Goal: Task Accomplishment & Management: Manage account settings

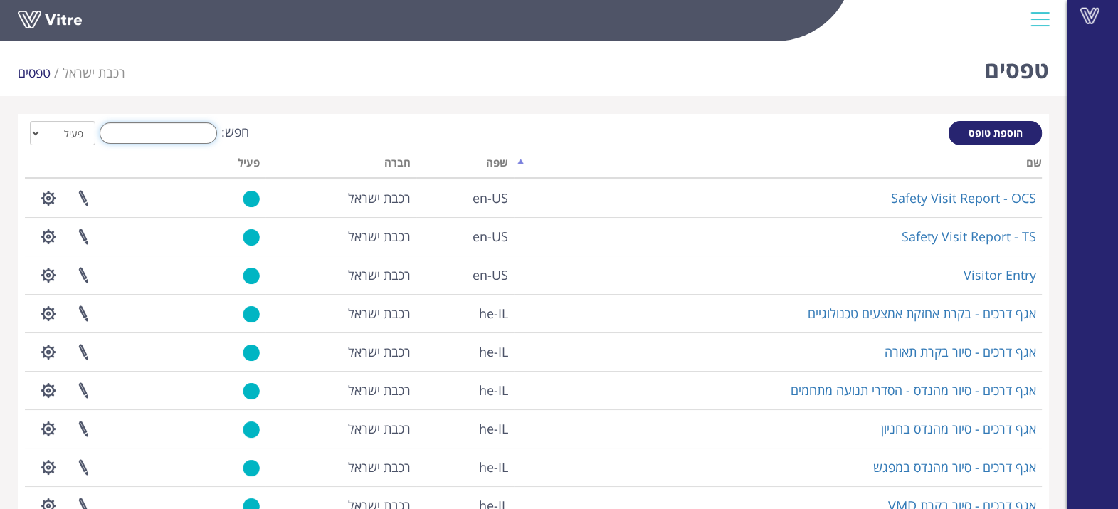
click at [182, 132] on input "חפש:" at bounding box center [158, 132] width 117 height 21
click at [142, 137] on input "חפש:" at bounding box center [158, 132] width 117 height 21
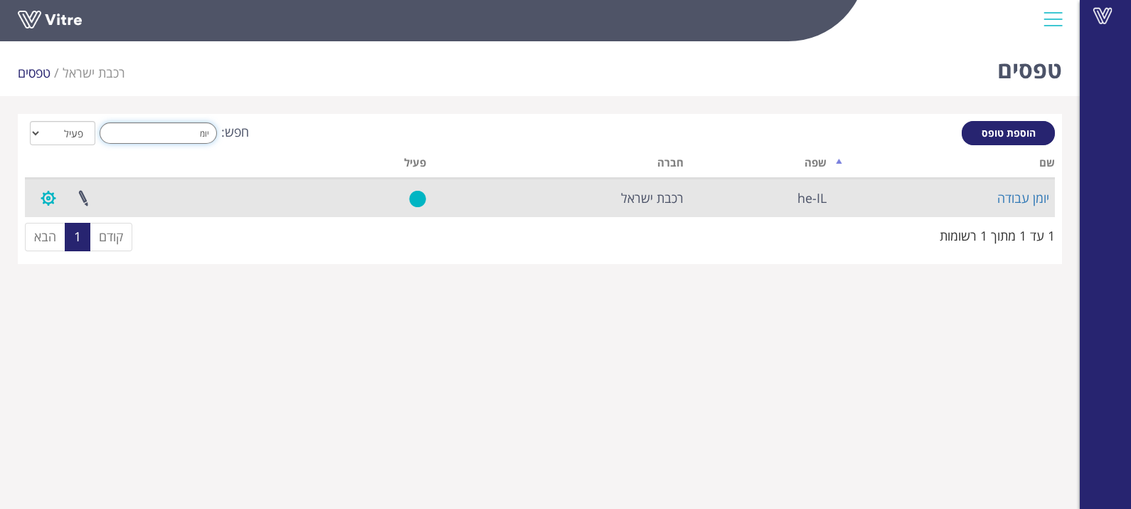
type input "יומ"
click at [47, 199] on button "button" at bounding box center [49, 198] width 36 height 38
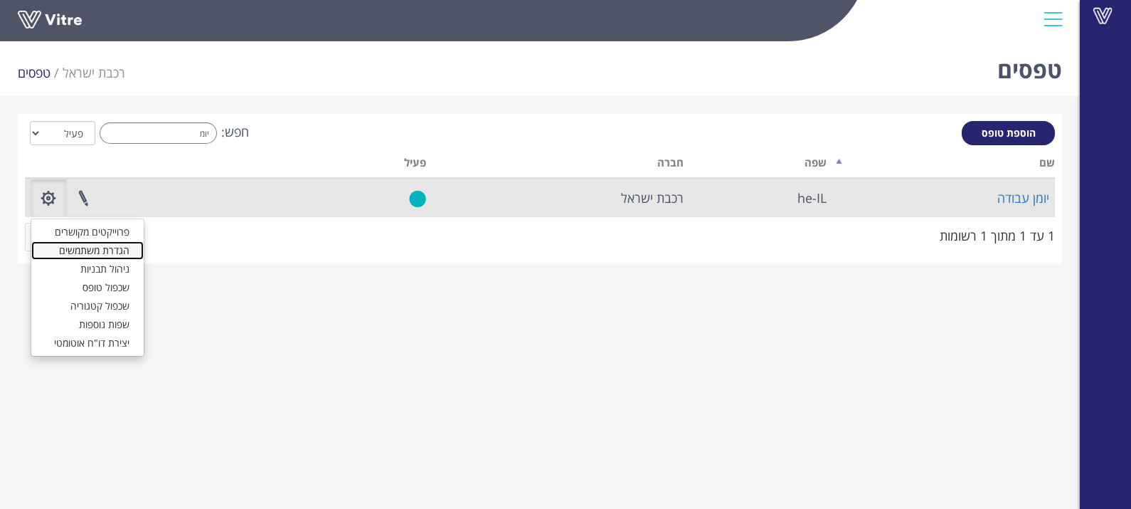
click at [95, 249] on link "הגדרת משתמשים" at bounding box center [87, 250] width 112 height 18
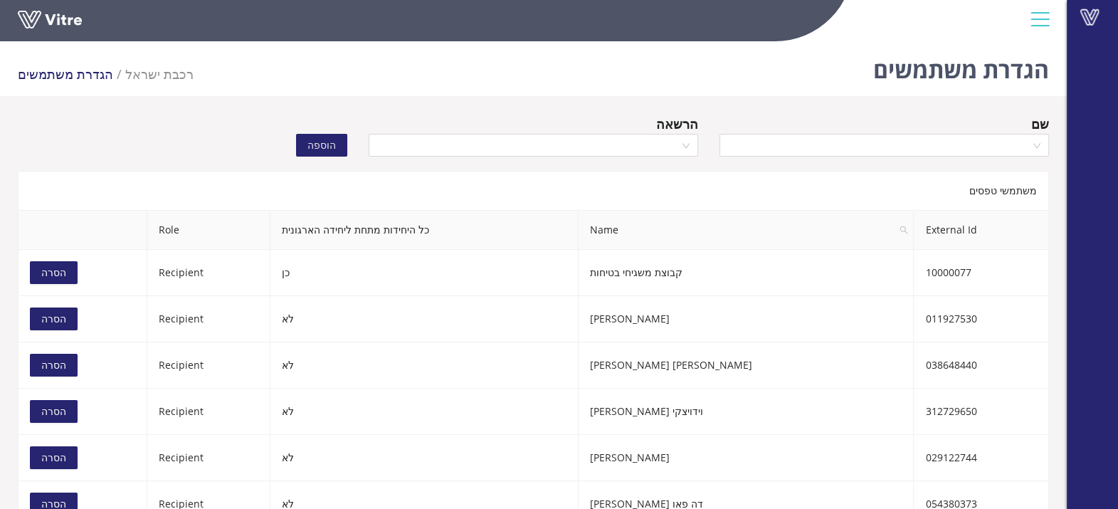
click at [842, 132] on div "שם" at bounding box center [883, 124] width 329 height 20
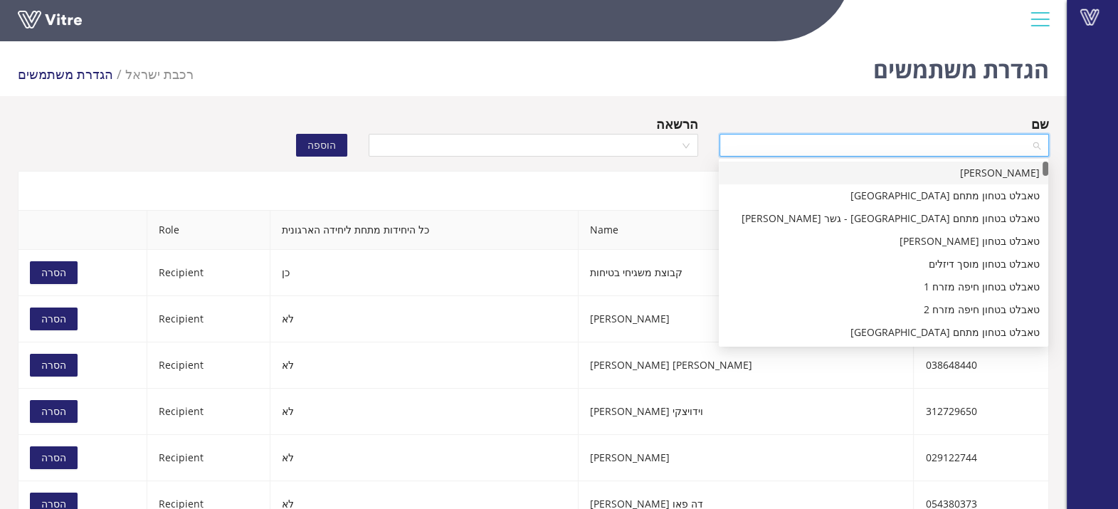
click at [835, 149] on input "search" at bounding box center [879, 144] width 302 height 21
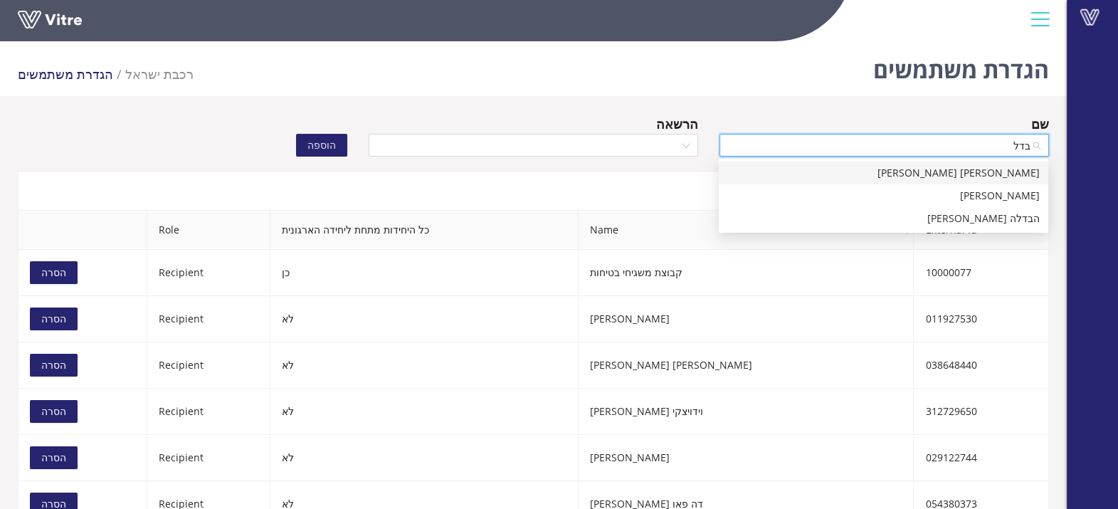
type input "[PERSON_NAME]"
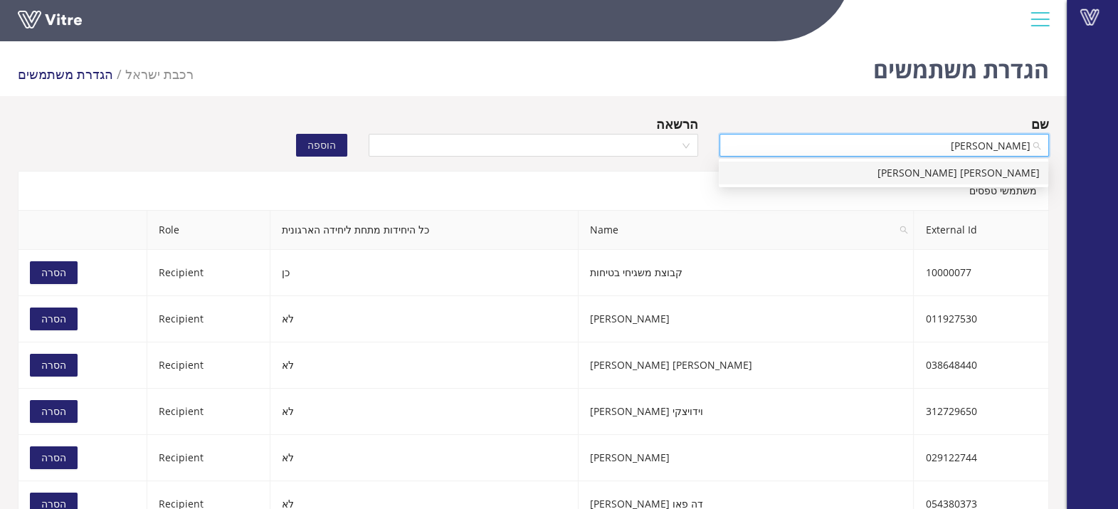
click at [851, 175] on div "[PERSON_NAME] [PERSON_NAME]" at bounding box center [883, 173] width 312 height 16
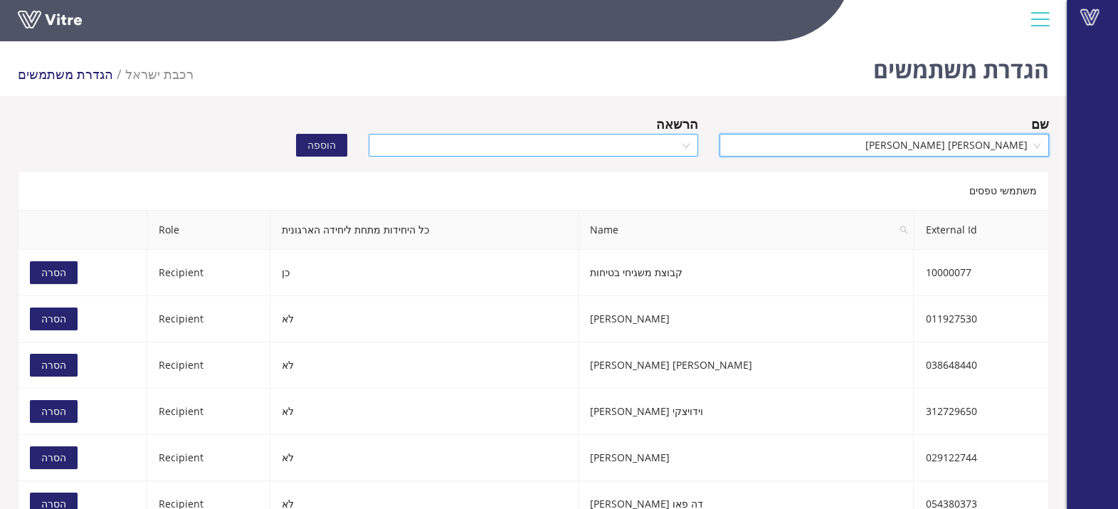
click at [608, 149] on input "search" at bounding box center [528, 144] width 302 height 21
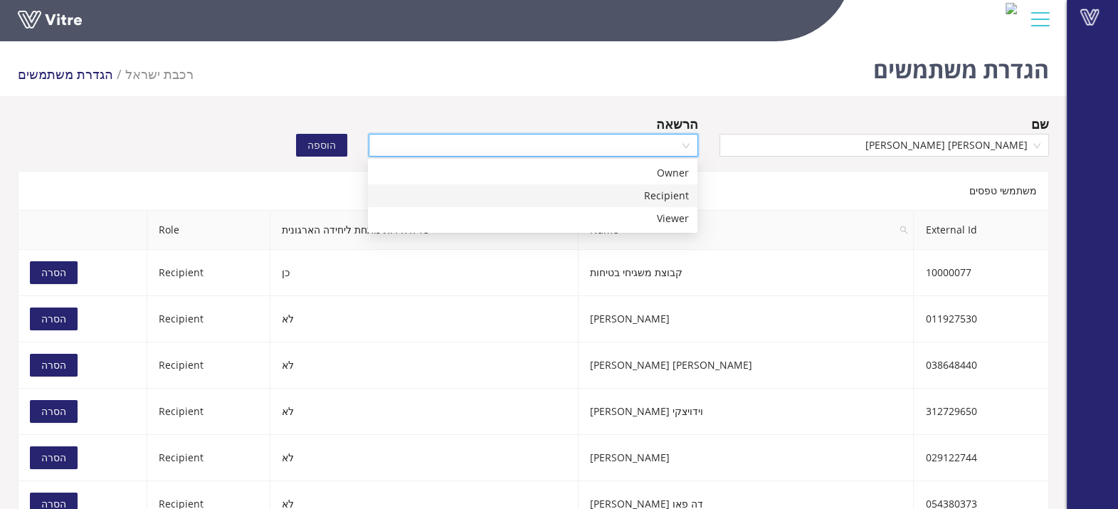
click at [587, 192] on div "Recipient" at bounding box center [532, 196] width 312 height 16
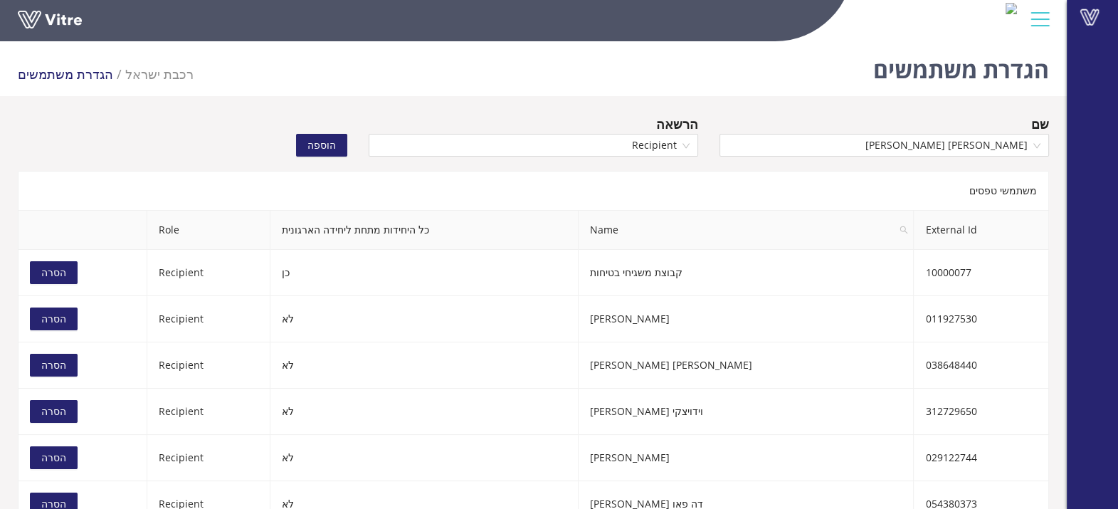
click at [317, 140] on span "הוספה" at bounding box center [321, 145] width 28 height 16
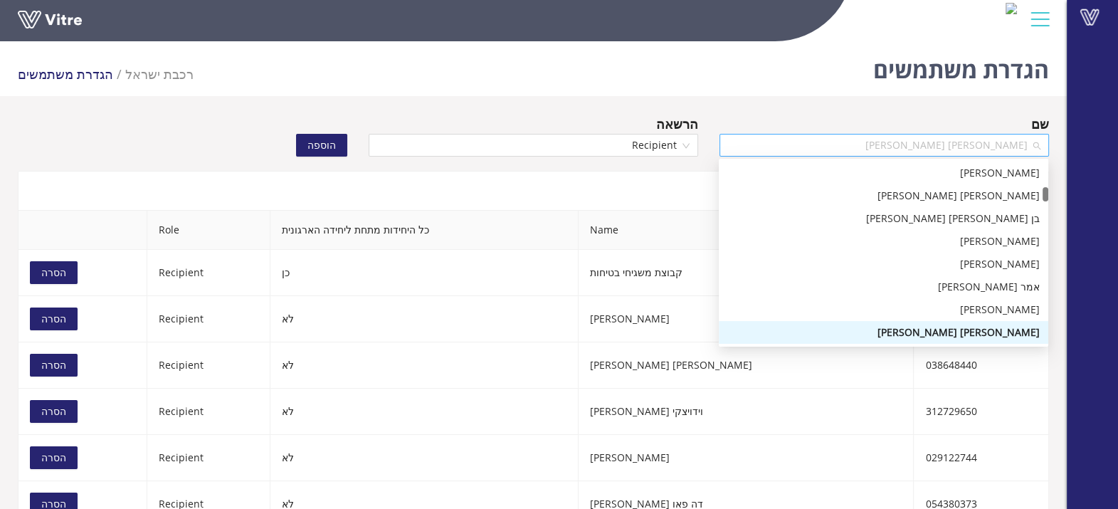
click at [838, 146] on span "[PERSON_NAME] [PERSON_NAME]" at bounding box center [884, 144] width 312 height 21
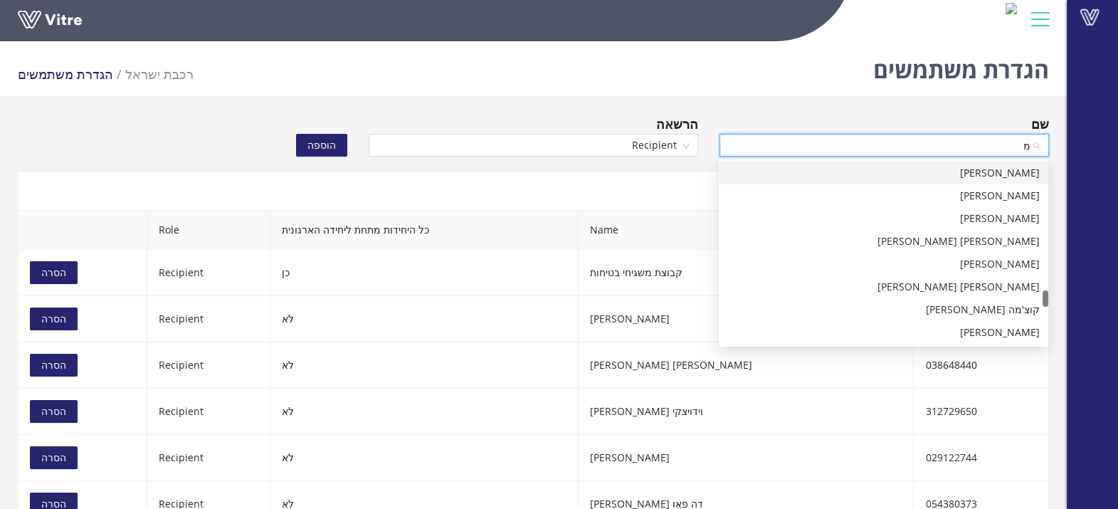
scroll to position [0, 0]
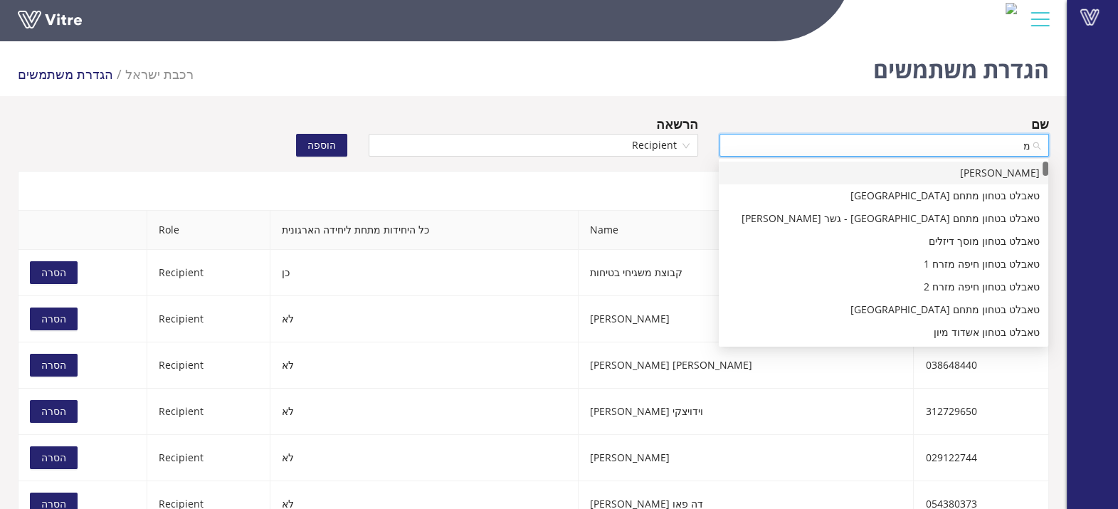
type input "מה"
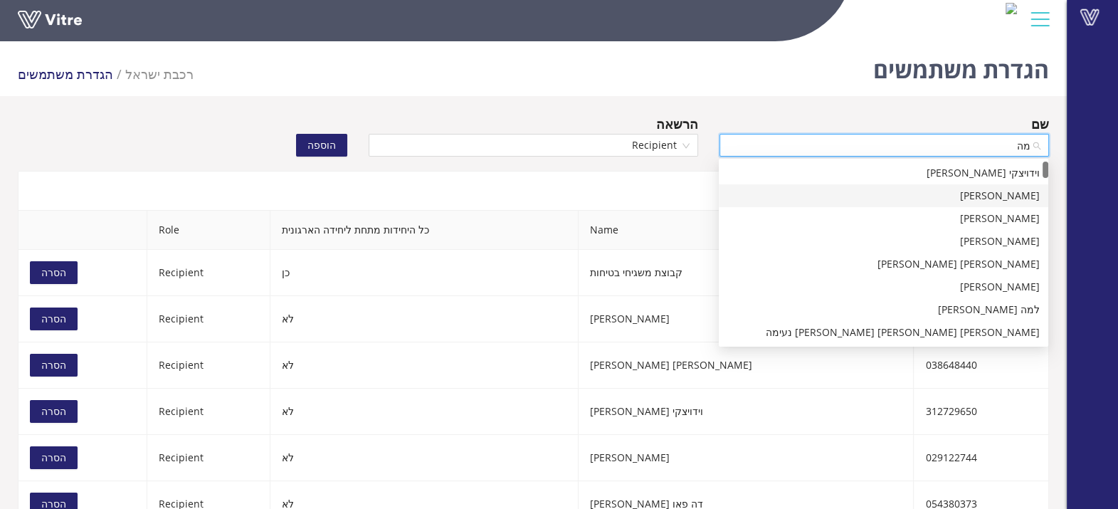
click at [856, 199] on div "[PERSON_NAME]" at bounding box center [883, 196] width 312 height 16
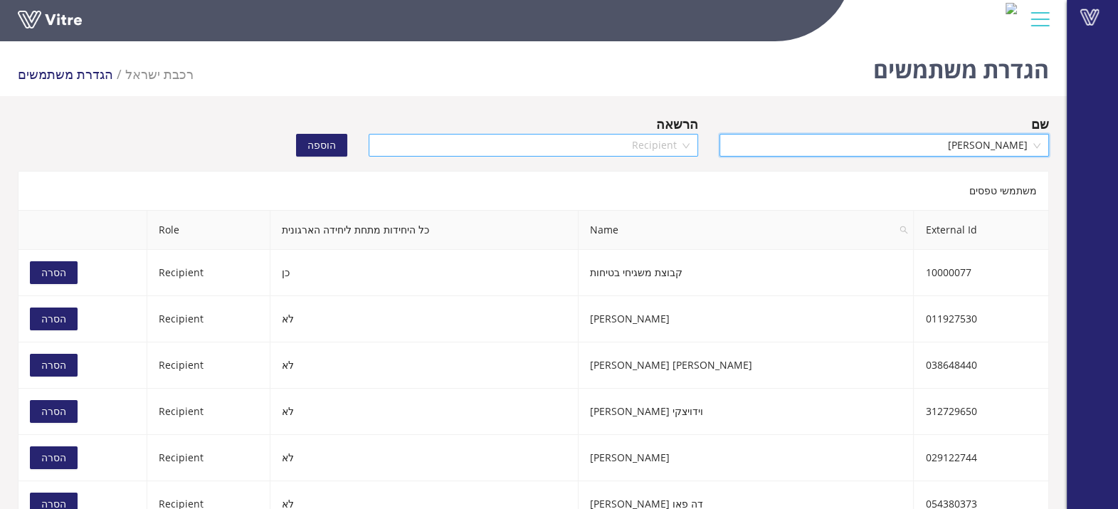
click at [600, 150] on span "Recipient" at bounding box center [533, 144] width 312 height 21
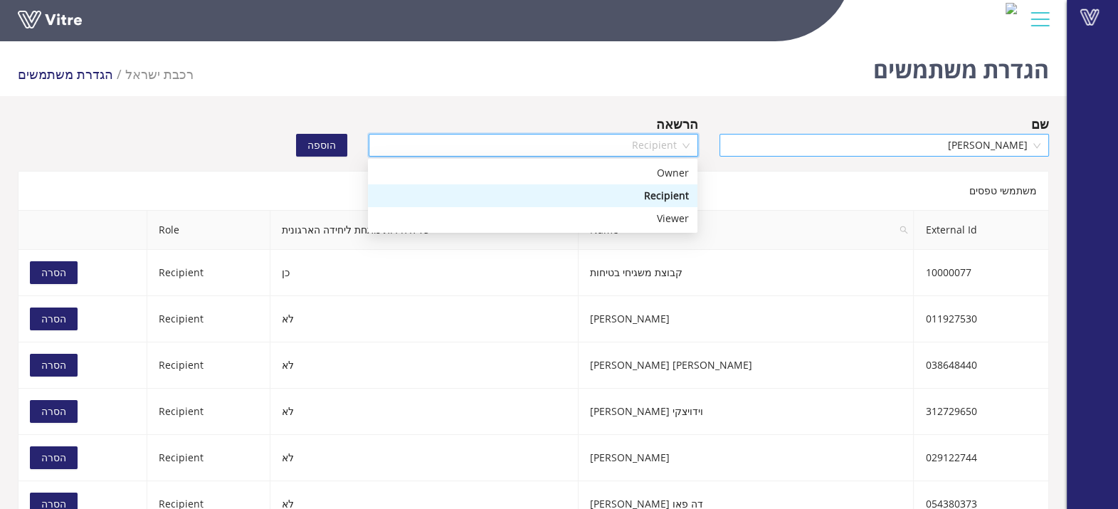
click at [537, 195] on div "Recipient" at bounding box center [532, 196] width 312 height 16
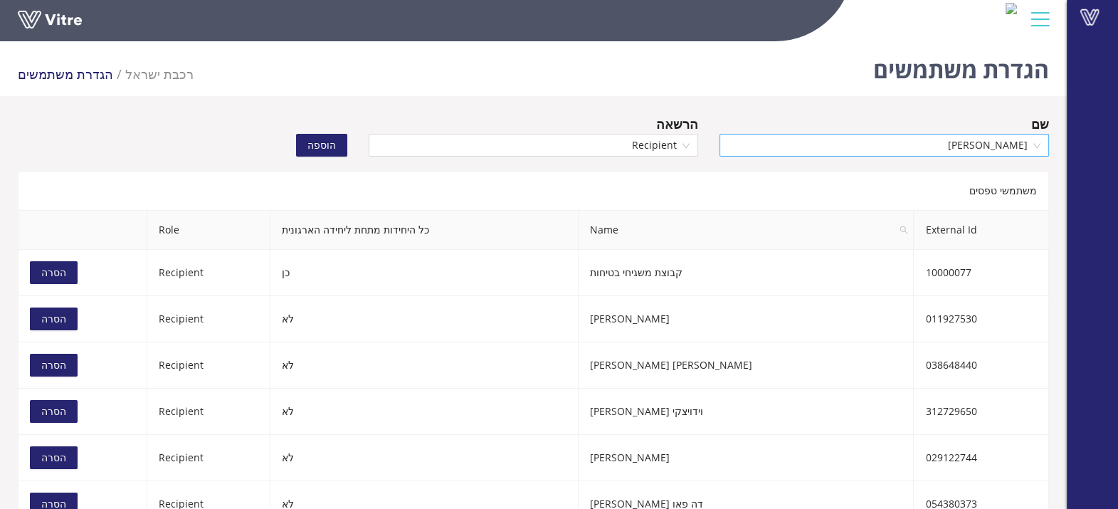
click at [329, 151] on span "הוספה" at bounding box center [321, 145] width 28 height 16
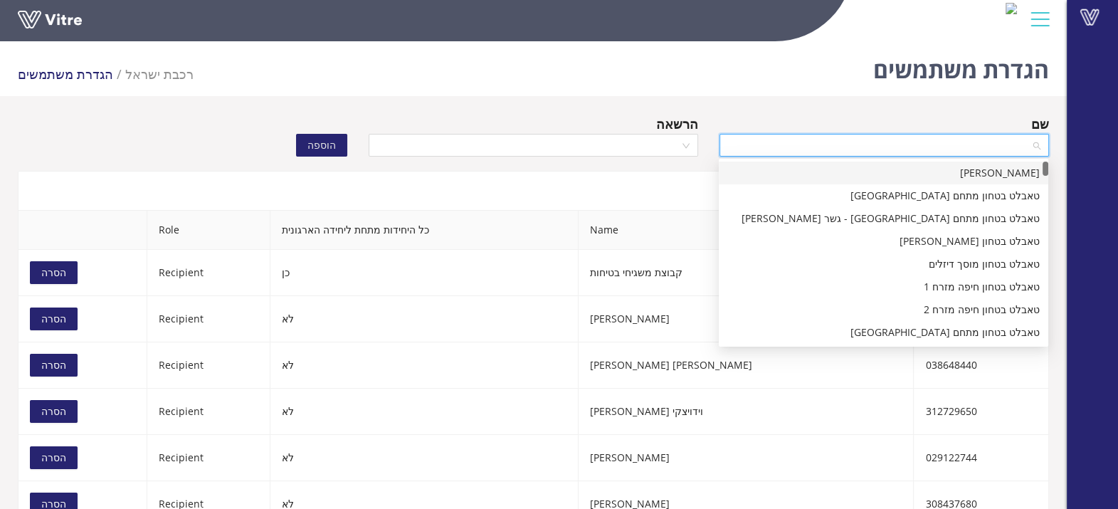
click at [992, 151] on input "search" at bounding box center [879, 144] width 302 height 21
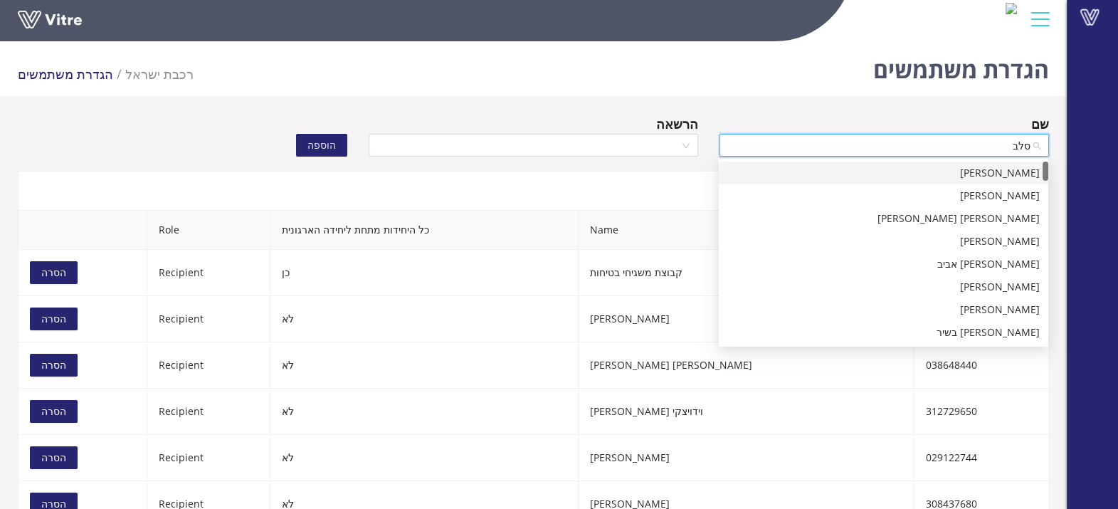
type input "[PERSON_NAME]"
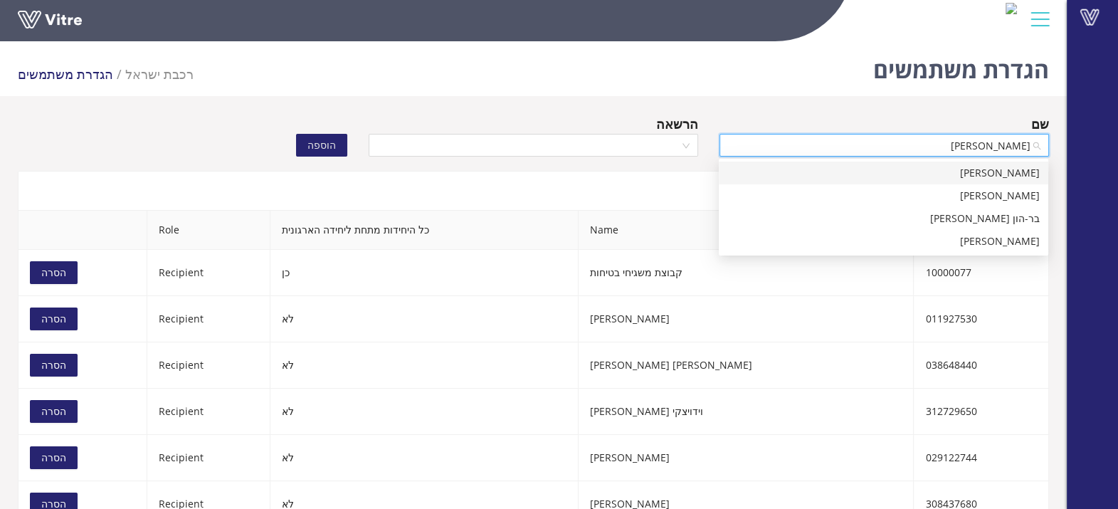
click at [993, 168] on div "[PERSON_NAME]" at bounding box center [883, 173] width 312 height 16
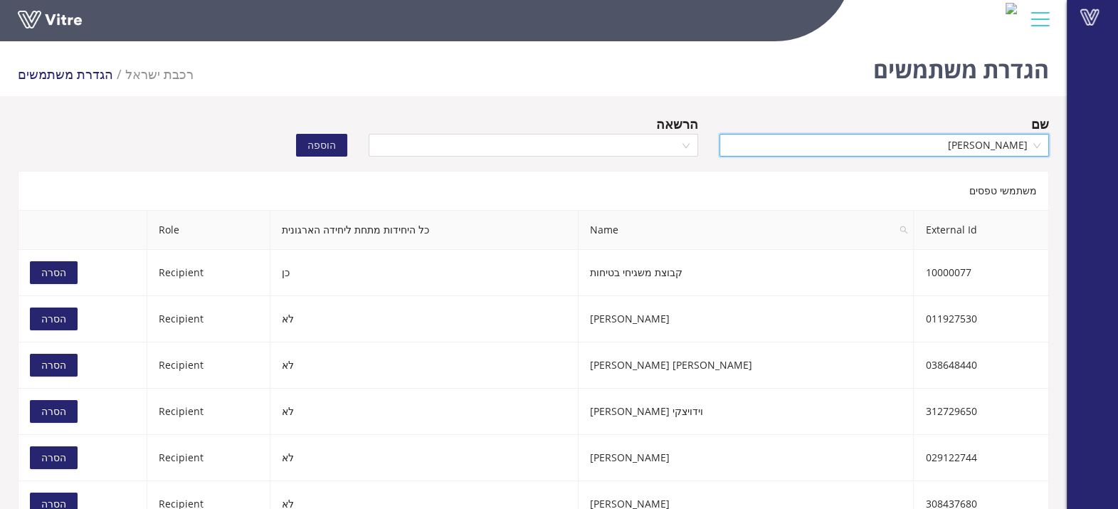
click at [640, 131] on div "הרשאה" at bounding box center [533, 124] width 329 height 20
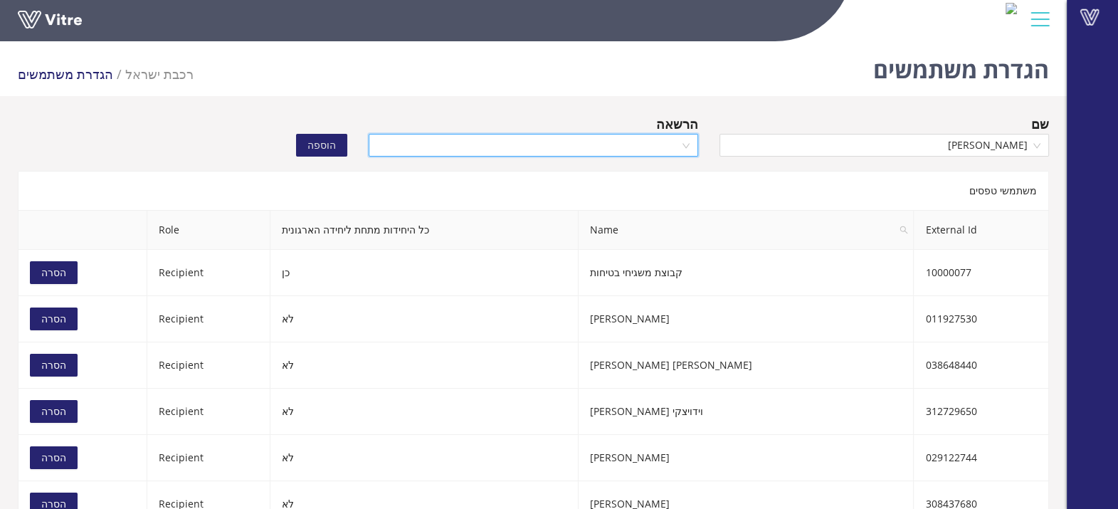
click at [632, 139] on input "search" at bounding box center [528, 144] width 302 height 21
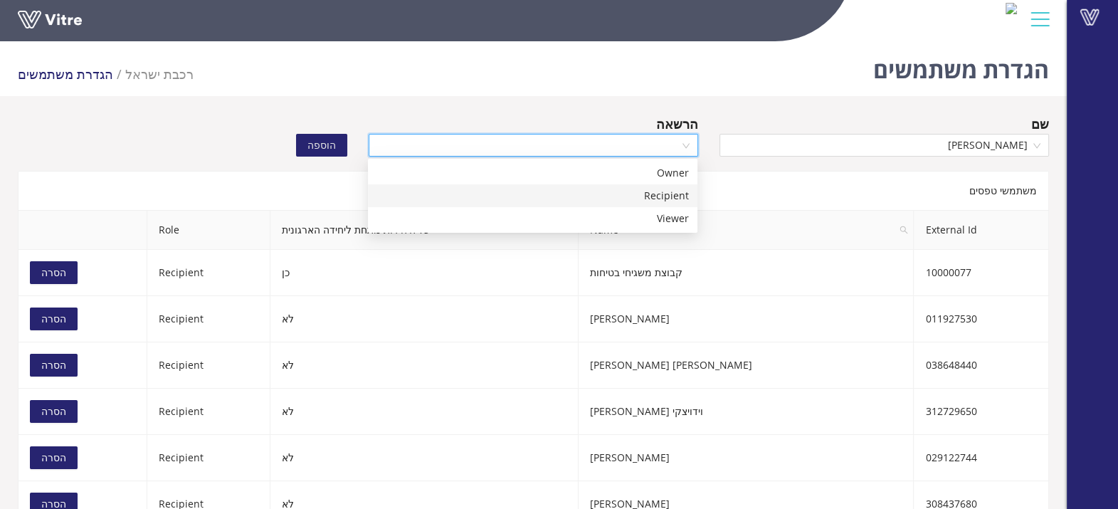
click at [613, 196] on div "Recipient" at bounding box center [532, 196] width 312 height 16
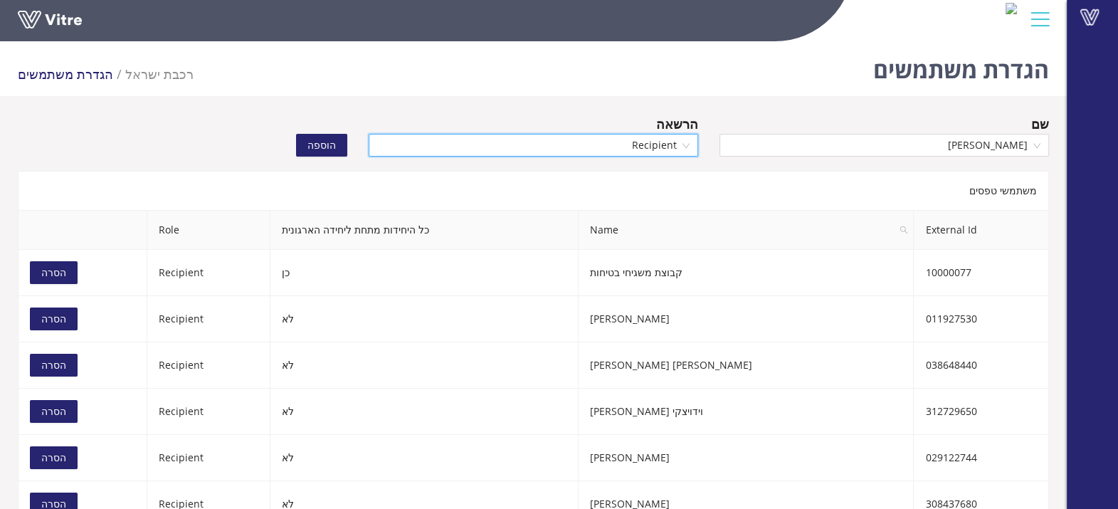
click at [310, 144] on span "הוספה" at bounding box center [321, 145] width 28 height 16
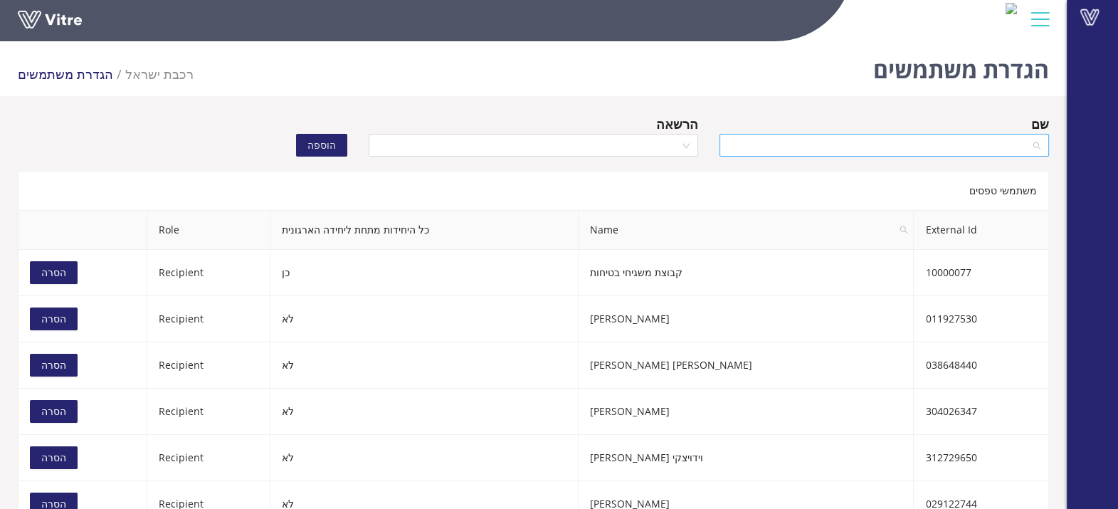
click at [875, 146] on input "search" at bounding box center [879, 144] width 302 height 21
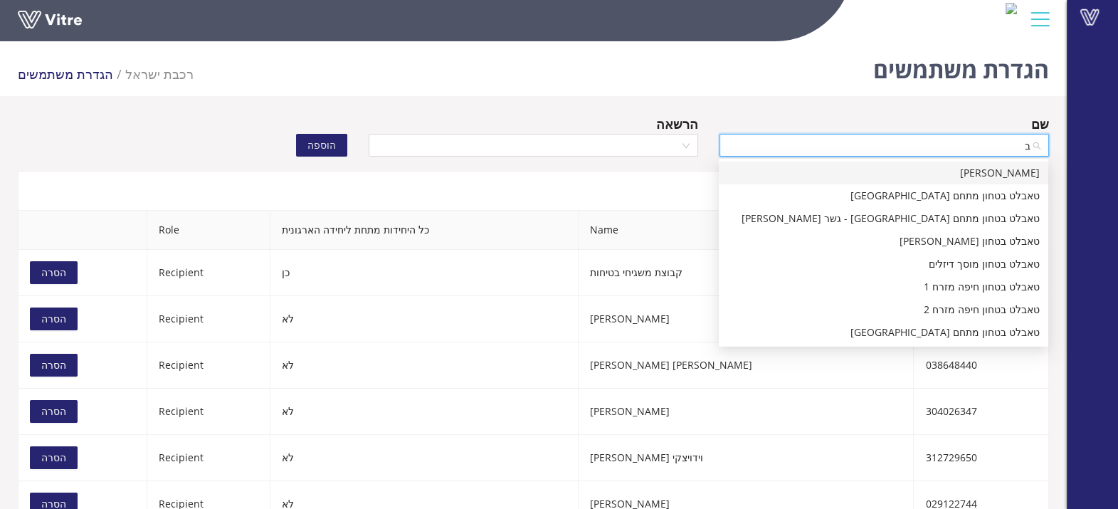
type input "בה"
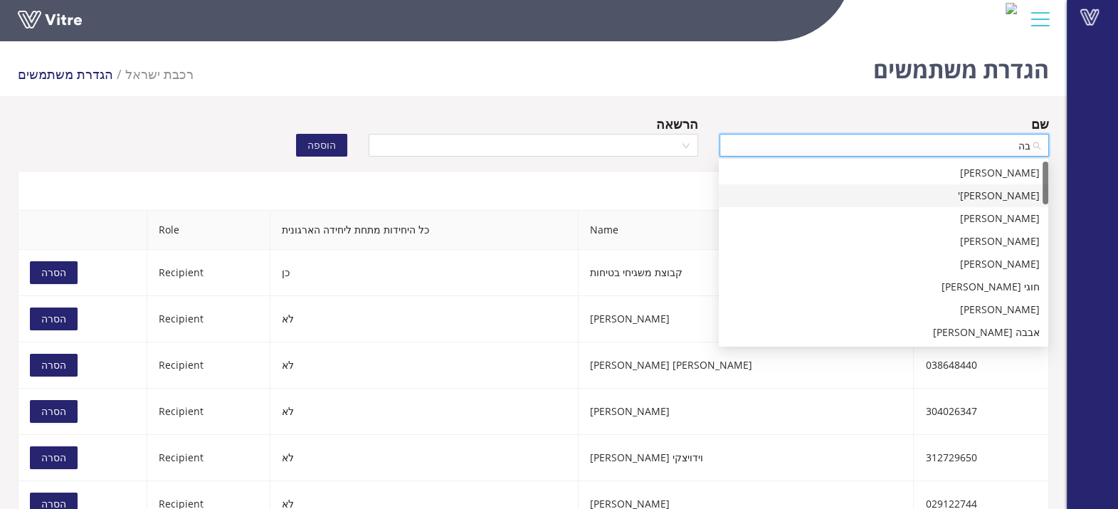
click at [900, 196] on div "[PERSON_NAME]'" at bounding box center [883, 196] width 312 height 16
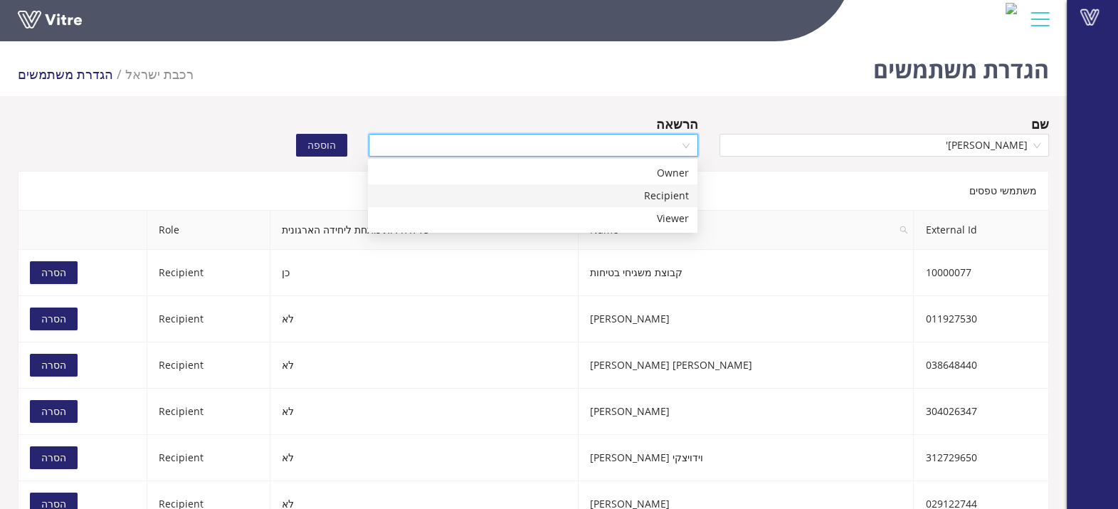
click at [635, 146] on input "search" at bounding box center [528, 144] width 302 height 21
click at [630, 199] on div "Recipient" at bounding box center [532, 196] width 312 height 16
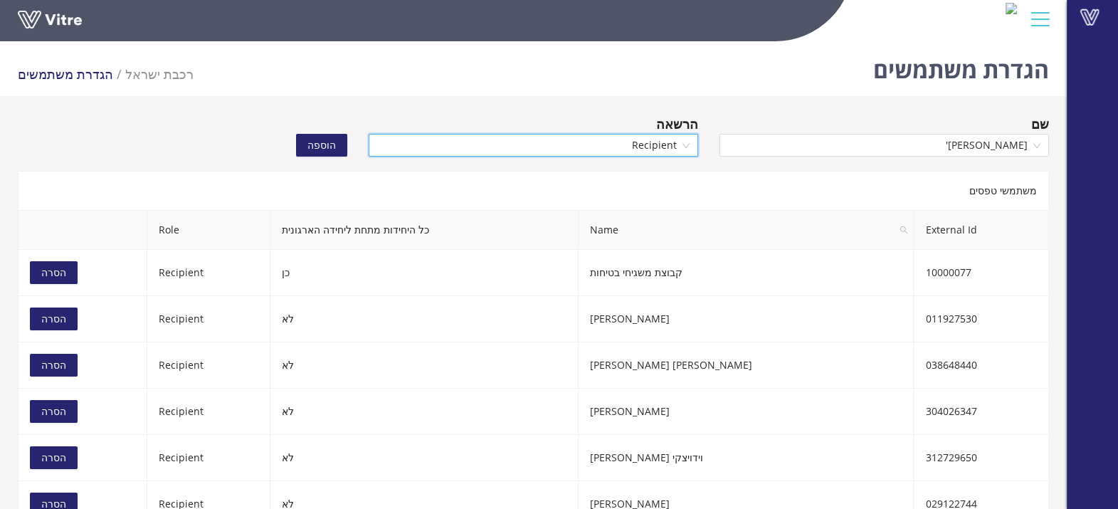
click at [319, 157] on div "שם [PERSON_NAME]' הרשאה Recipient Recipient הוספה" at bounding box center [533, 139] width 1052 height 50
click at [320, 145] on span "הוספה" at bounding box center [321, 145] width 28 height 16
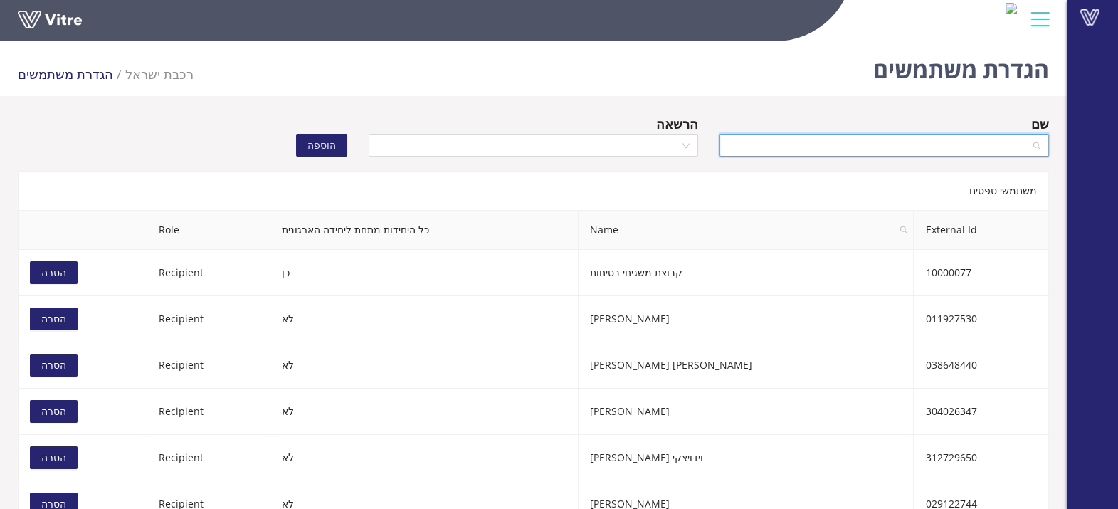
click at [825, 134] on input "search" at bounding box center [879, 144] width 302 height 21
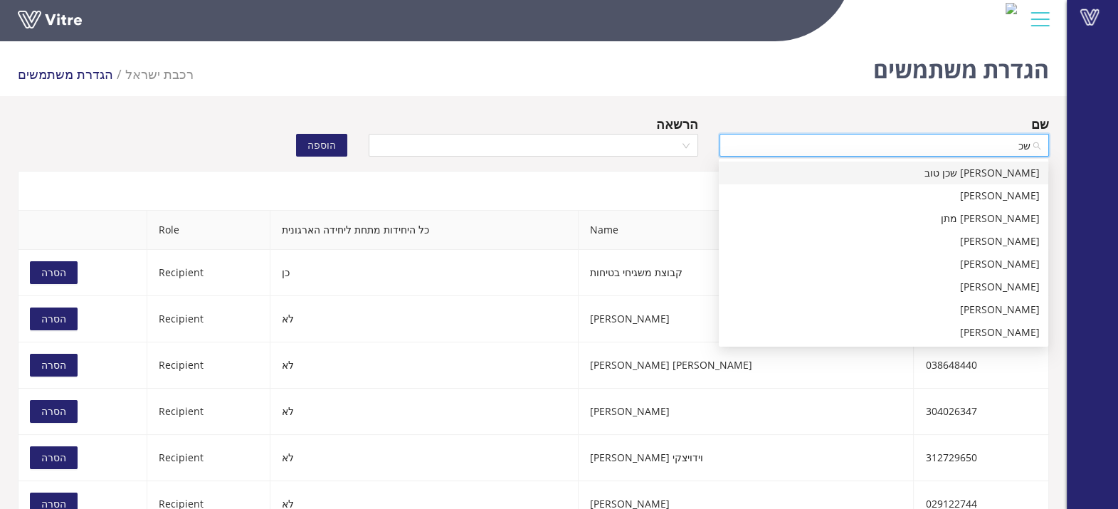
type input "[PERSON_NAME]"
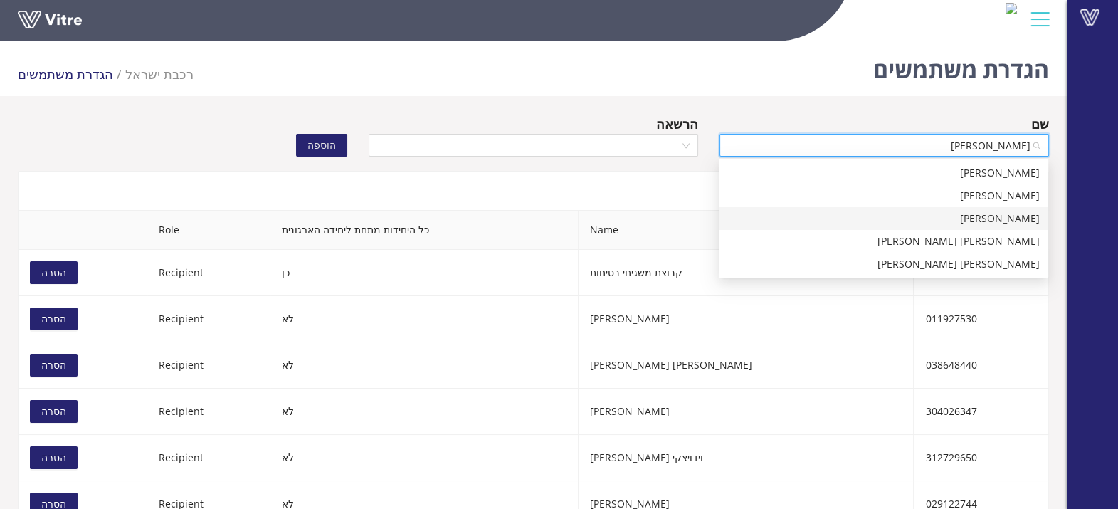
click at [855, 220] on div "[PERSON_NAME]" at bounding box center [883, 219] width 312 height 16
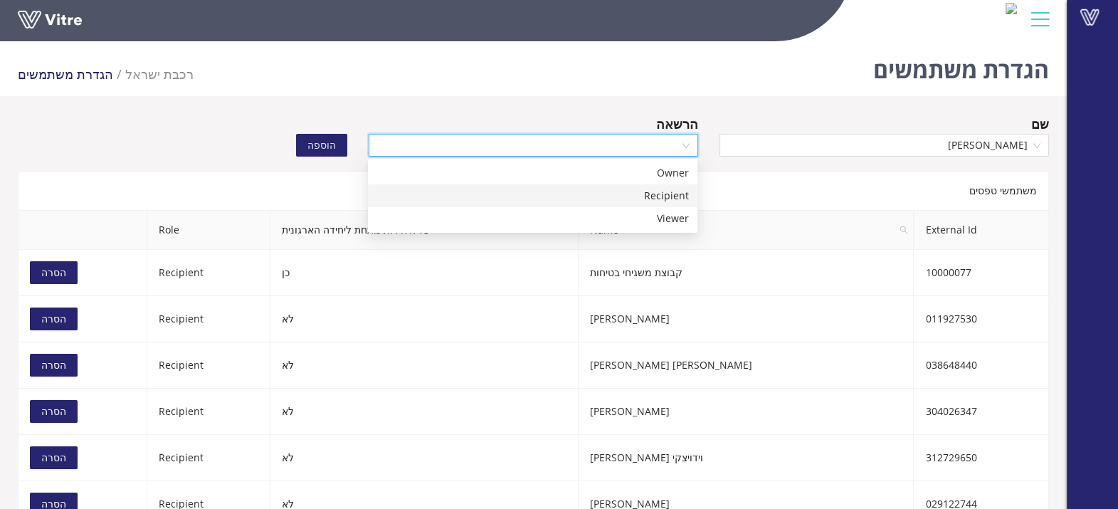
click at [657, 149] on input "search" at bounding box center [528, 144] width 302 height 21
click at [658, 199] on div "Recipient" at bounding box center [532, 196] width 312 height 16
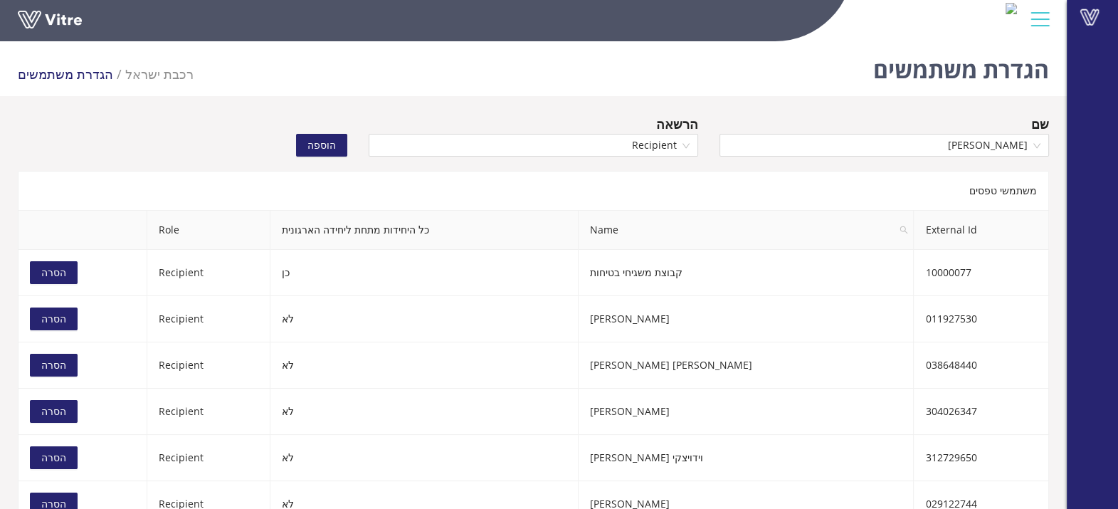
click at [335, 151] on span "הוספה" at bounding box center [321, 145] width 28 height 16
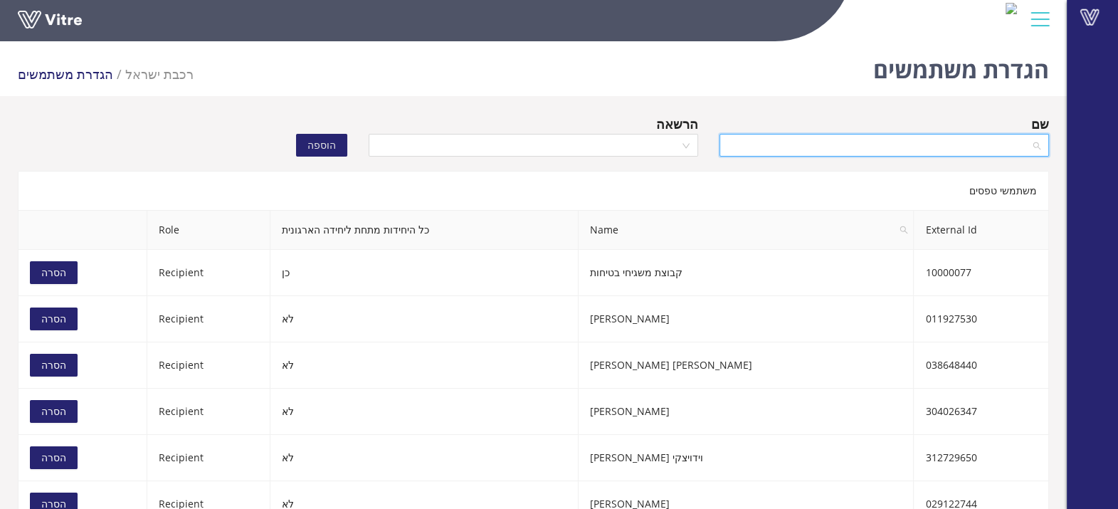
click at [815, 134] on input "search" at bounding box center [879, 144] width 302 height 21
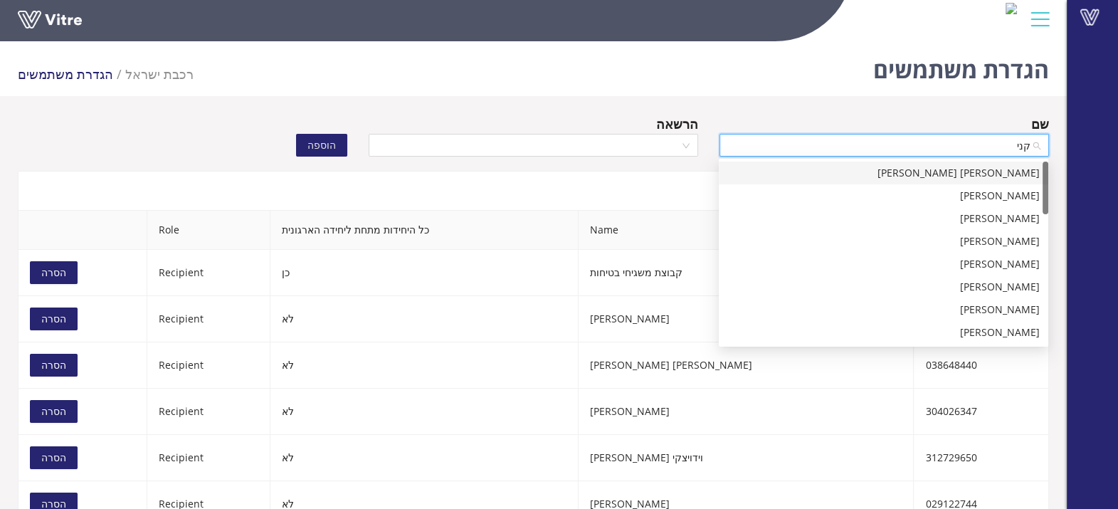
type input "קניא"
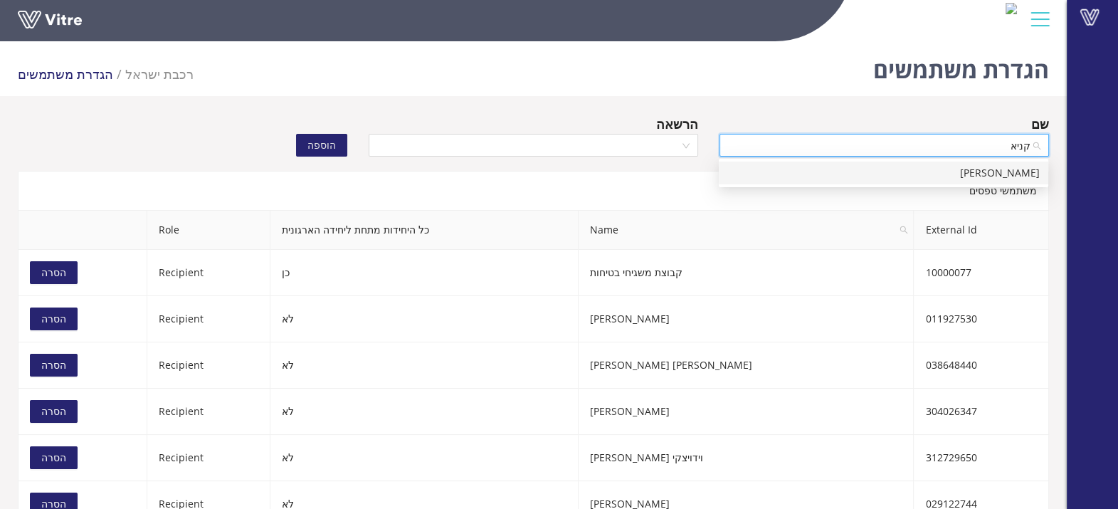
click at [820, 171] on div "[PERSON_NAME]" at bounding box center [883, 173] width 312 height 16
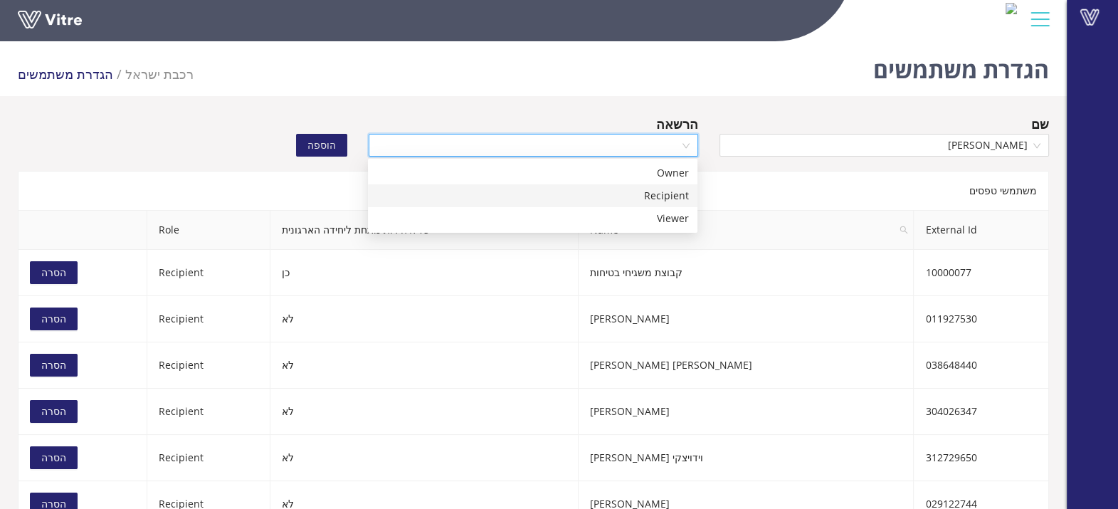
click at [599, 139] on input "search" at bounding box center [528, 144] width 302 height 21
click at [593, 193] on div "Recipient" at bounding box center [532, 196] width 312 height 16
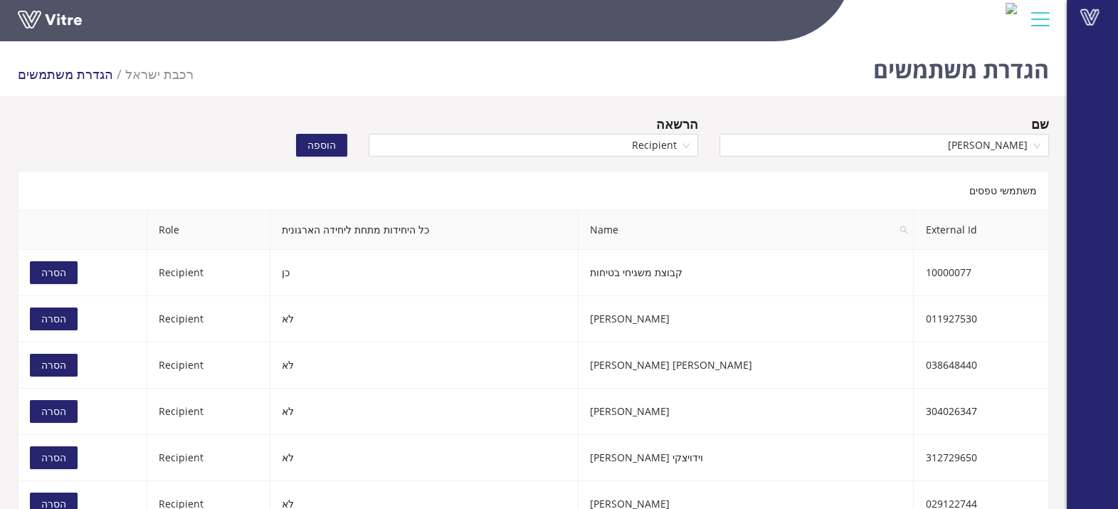
click at [322, 147] on span "הוספה" at bounding box center [321, 145] width 28 height 16
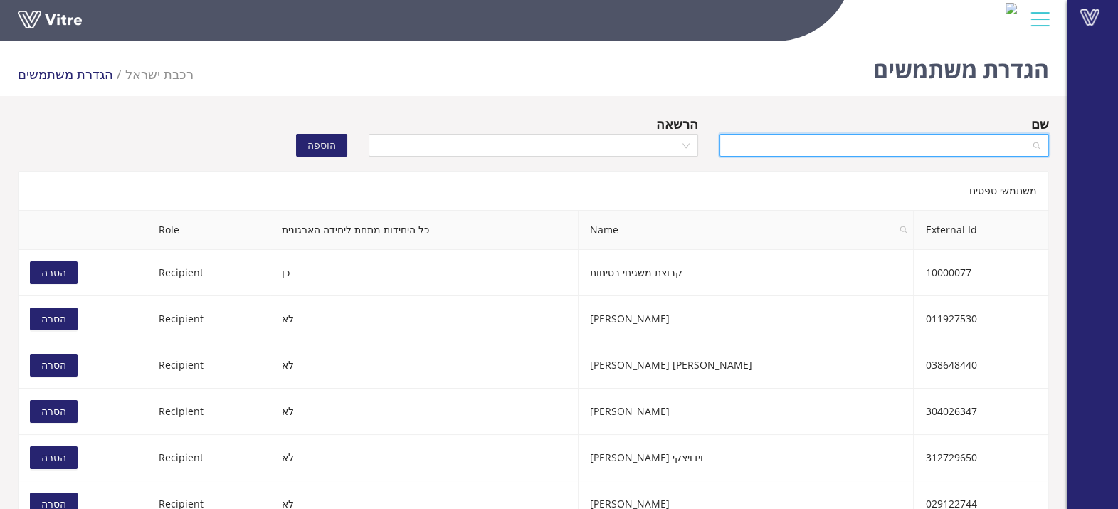
click at [876, 137] on input "search" at bounding box center [879, 144] width 302 height 21
type input "[PERSON_NAME]"
click at [899, 176] on div "[PERSON_NAME]" at bounding box center [883, 173] width 312 height 16
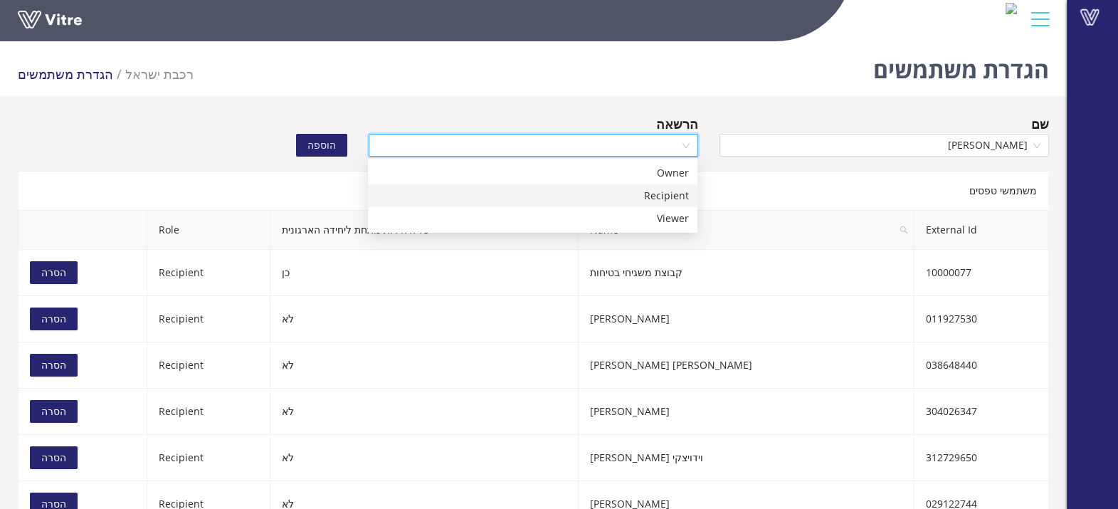
click at [651, 149] on input "search" at bounding box center [528, 144] width 302 height 21
click at [643, 198] on div "Recipient" at bounding box center [532, 196] width 312 height 16
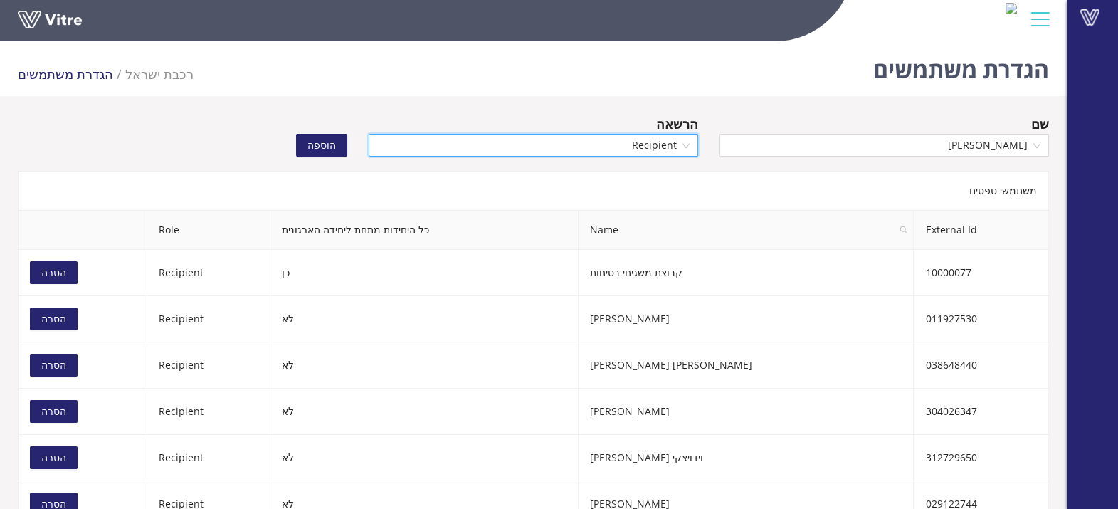
click at [327, 140] on span "הוספה" at bounding box center [321, 145] width 28 height 16
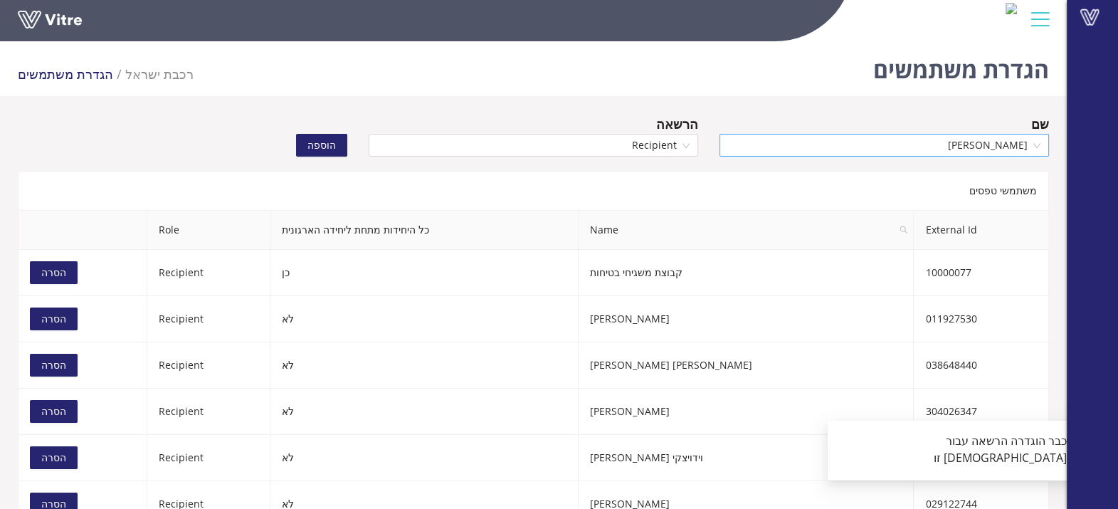
scroll to position [69952, 0]
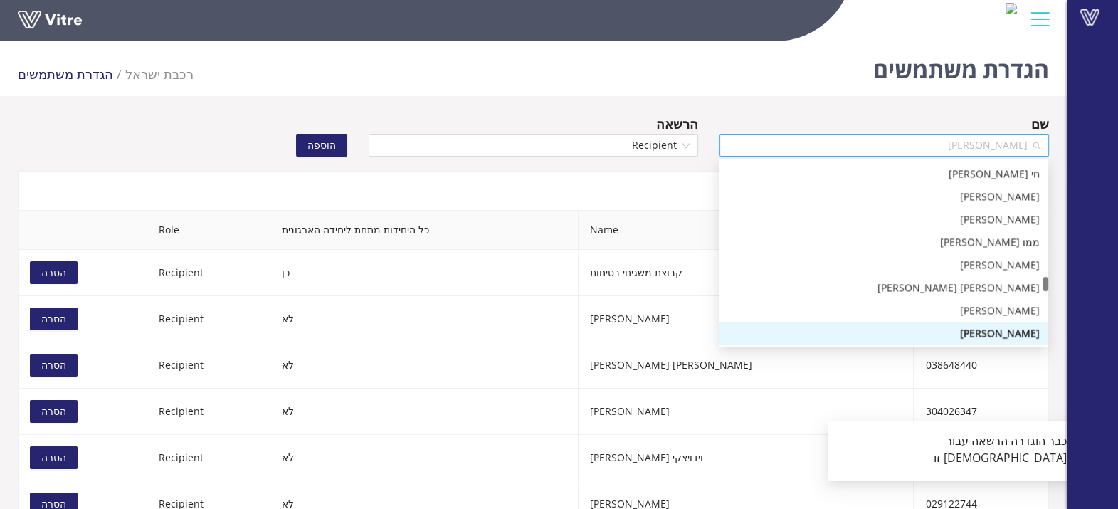
click at [789, 145] on span "[PERSON_NAME]" at bounding box center [884, 144] width 312 height 21
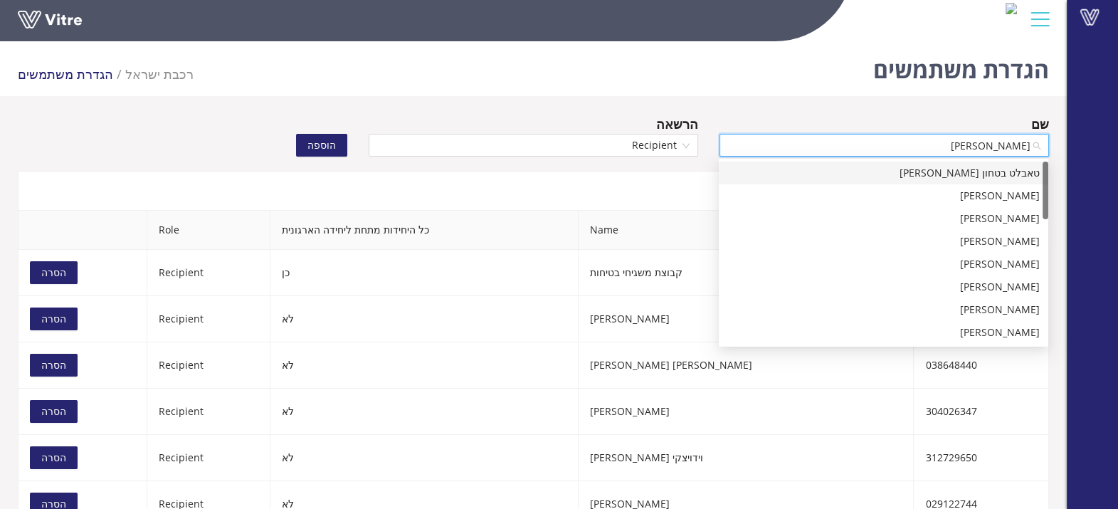
type input "[PERSON_NAME]"
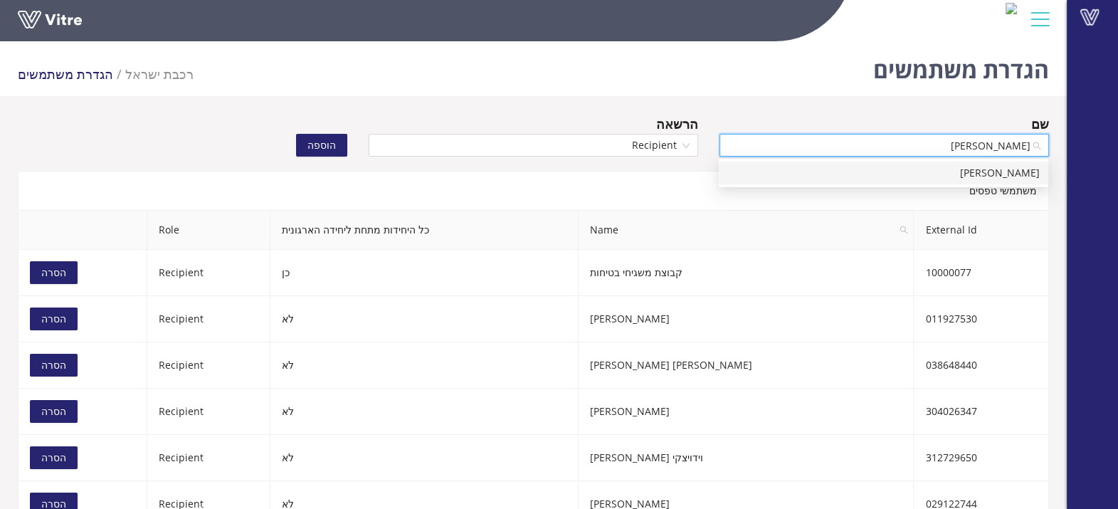
click at [803, 166] on div "[PERSON_NAME]" at bounding box center [883, 173] width 312 height 16
click at [314, 137] on span "הוספה" at bounding box center [321, 145] width 28 height 16
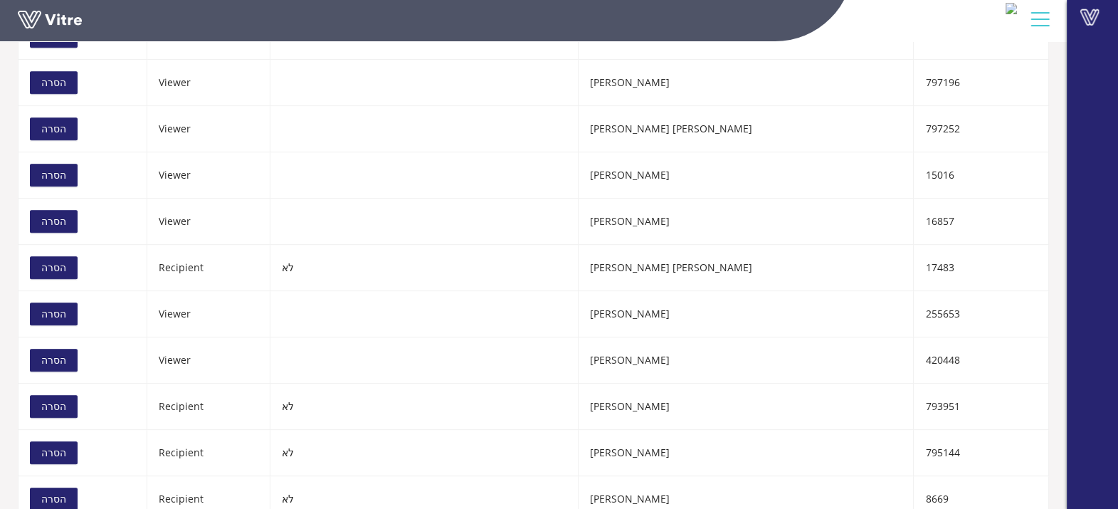
scroll to position [800, 0]
